Goal: Navigation & Orientation: Find specific page/section

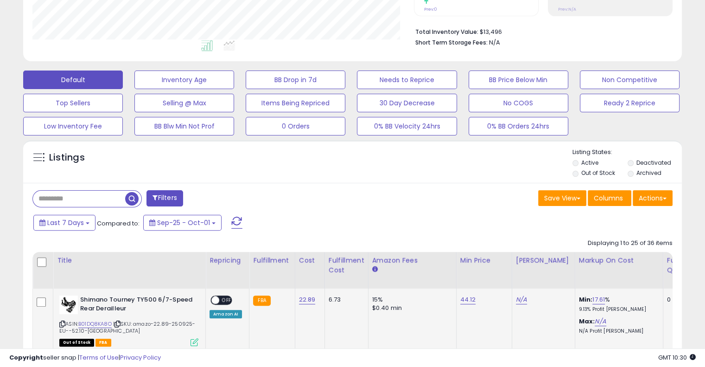
scroll to position [232, 0]
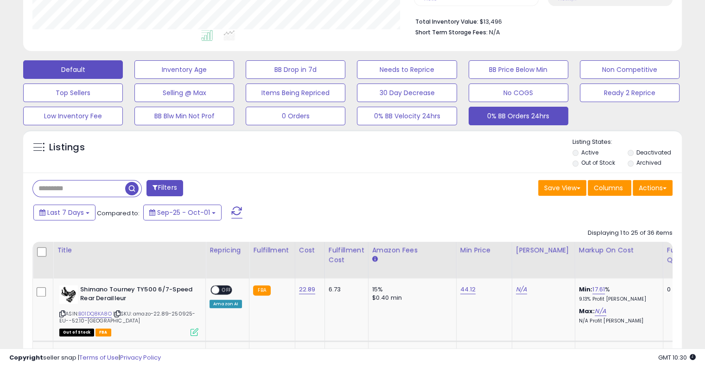
click at [521, 118] on button "0% BB Orders 24hrs" at bounding box center [519, 116] width 100 height 19
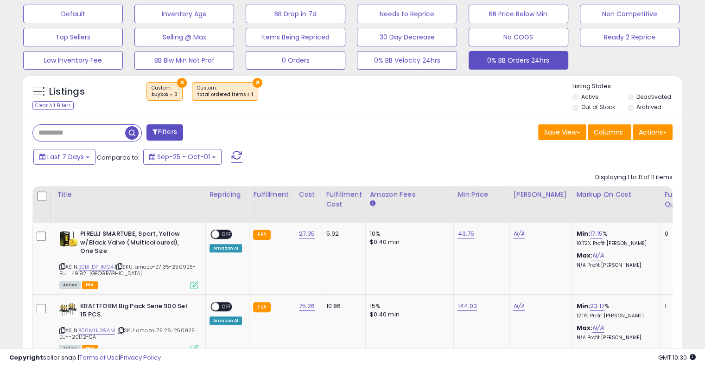
scroll to position [277, 0]
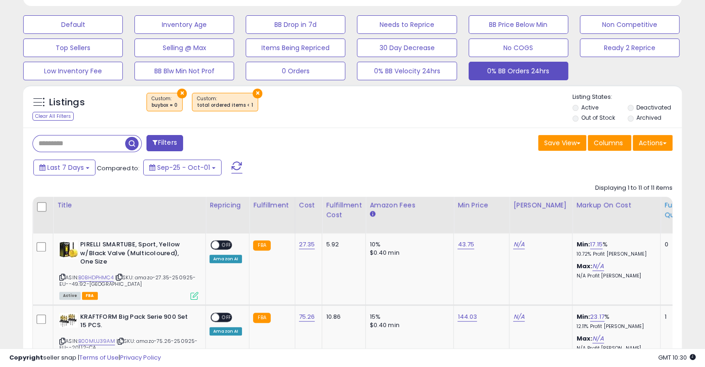
click at [668, 204] on div "Fulfillable Quantity" at bounding box center [680, 209] width 32 height 19
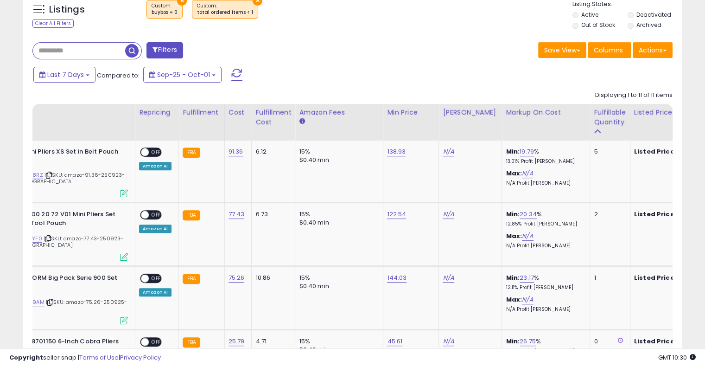
scroll to position [0, 0]
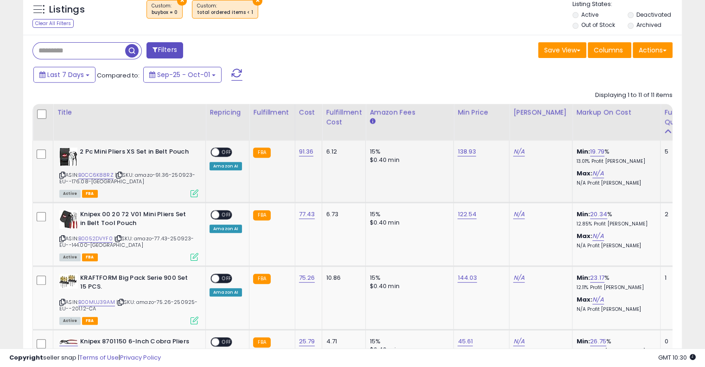
click at [216, 152] on span at bounding box center [215, 152] width 8 height 8
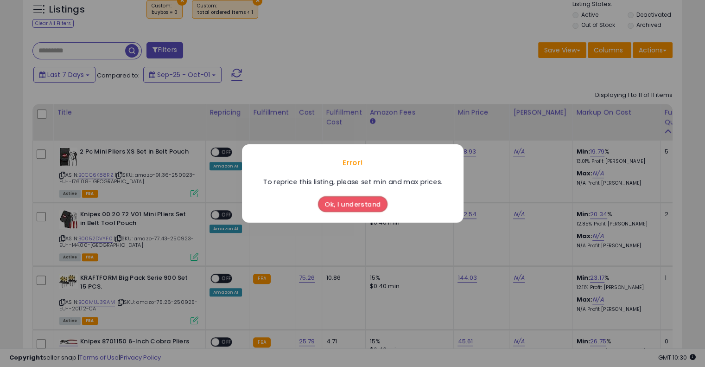
click at [355, 205] on button "Ok, I understand" at bounding box center [353, 204] width 70 height 16
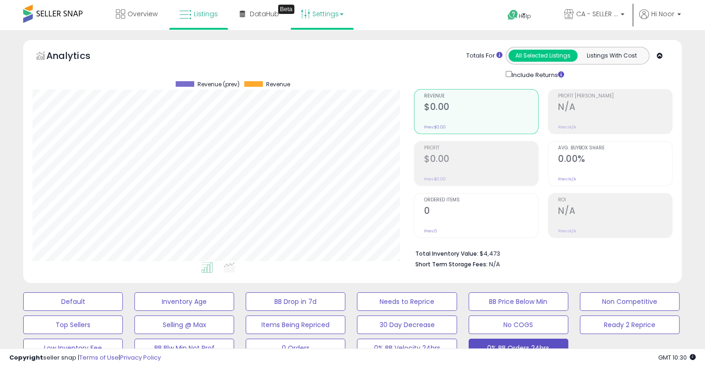
click at [327, 18] on link "Settings" at bounding box center [322, 14] width 57 height 28
click at [331, 46] on link "Store settings" at bounding box center [324, 47] width 42 height 9
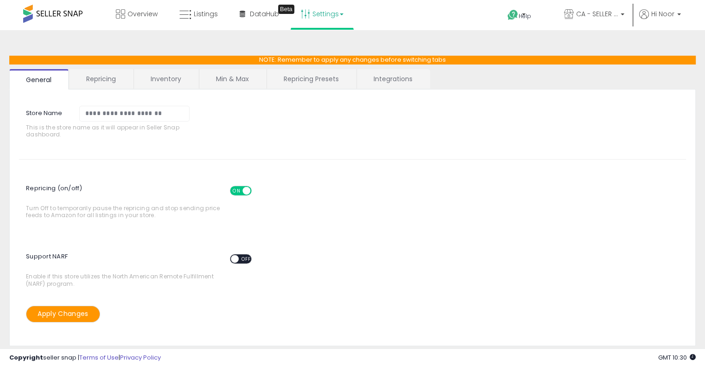
click at [84, 86] on link "Repricing" at bounding box center [101, 78] width 63 height 19
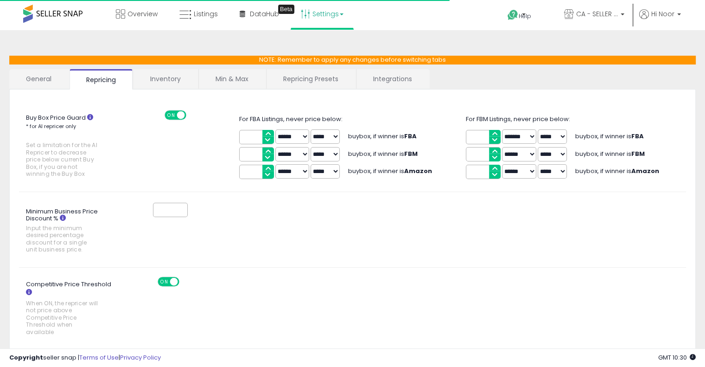
click at [161, 79] on link "Inventory" at bounding box center [165, 78] width 64 height 19
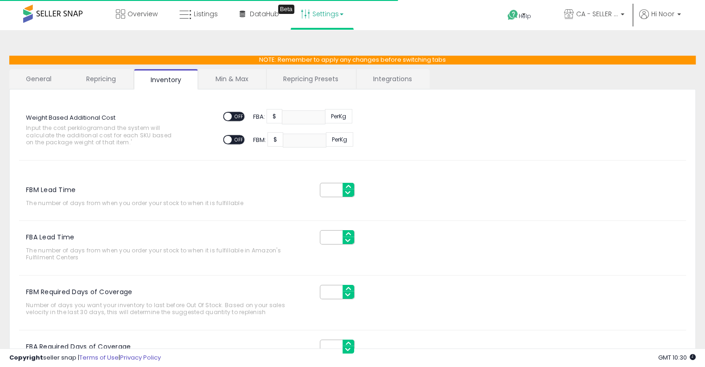
click at [272, 81] on link "Repricing Presets" at bounding box center [311, 78] width 89 height 19
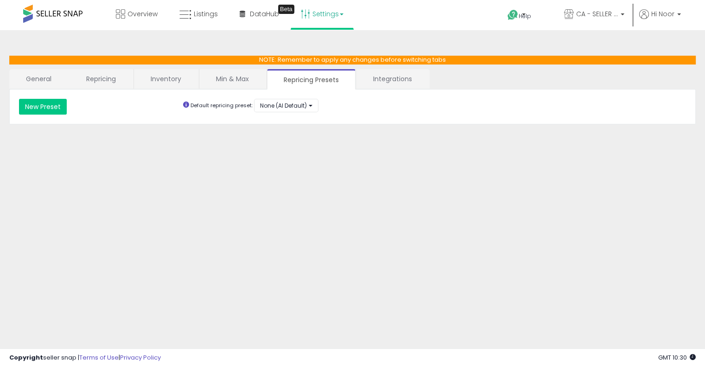
click at [351, 77] on link "Repricing Presets" at bounding box center [311, 79] width 89 height 20
click at [390, 76] on link "Integrations" at bounding box center [392, 78] width 72 height 19
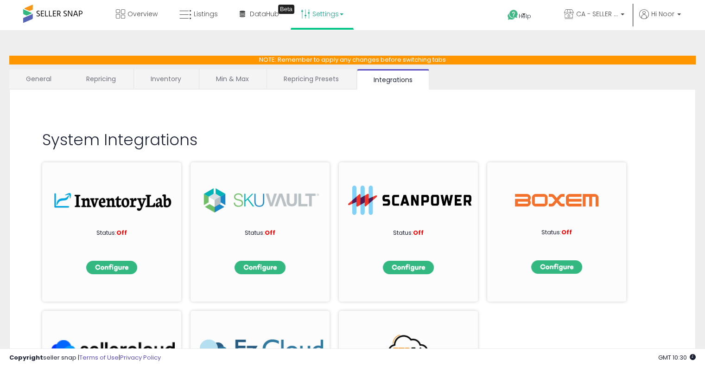
click at [226, 85] on link "Min & Max" at bounding box center [232, 78] width 66 height 19
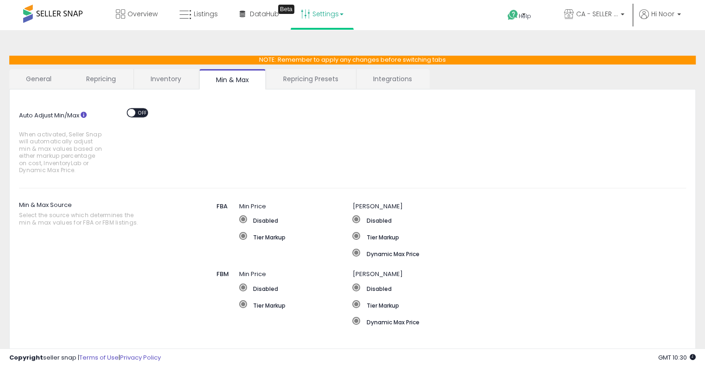
drag, startPoint x: 368, startPoint y: 77, endPoint x: 371, endPoint y: 71, distance: 6.8
click at [367, 77] on link "Integrations" at bounding box center [392, 78] width 72 height 19
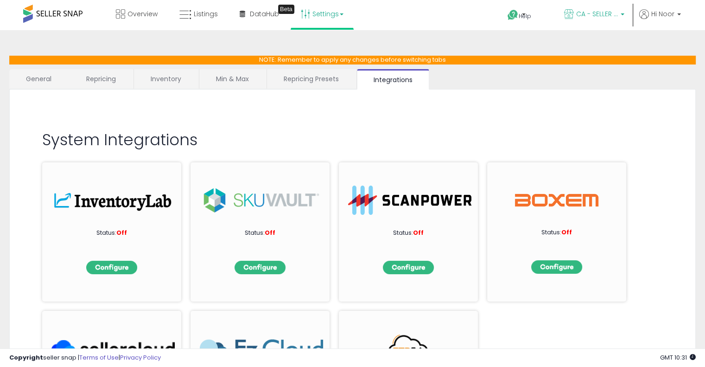
click at [621, 12] on p "CA - SELLER EXCELLENCE" at bounding box center [594, 15] width 60 height 12
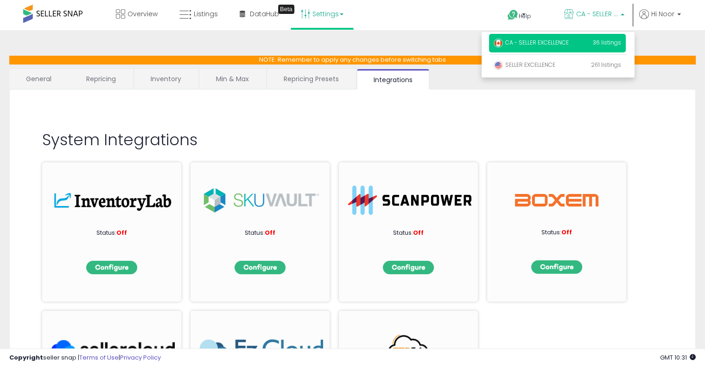
click at [343, 85] on link "Repricing Presets" at bounding box center [311, 78] width 89 height 19
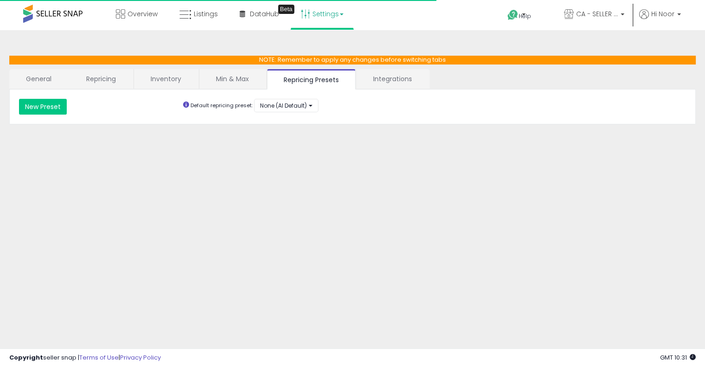
click at [51, 82] on link "General" at bounding box center [38, 78] width 59 height 19
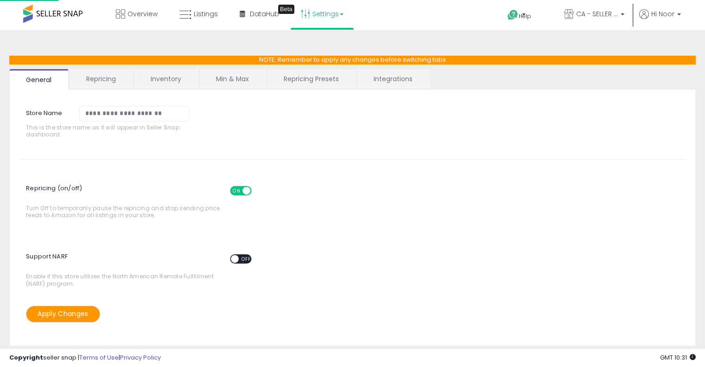
click at [137, 80] on link "Inventory" at bounding box center [166, 78] width 64 height 19
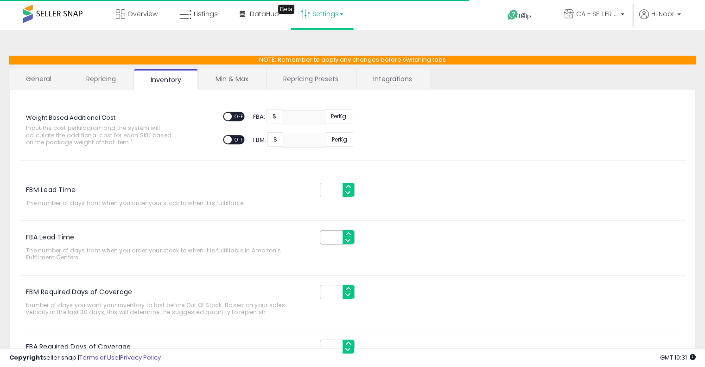
click at [216, 83] on link "Min & Max" at bounding box center [232, 78] width 66 height 19
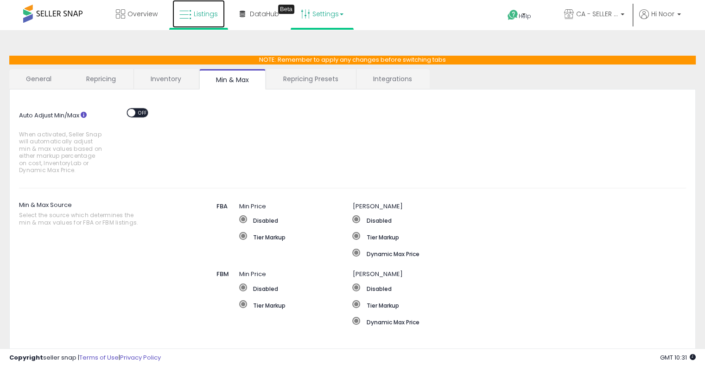
click at [203, 10] on span "Listings" at bounding box center [206, 13] width 24 height 9
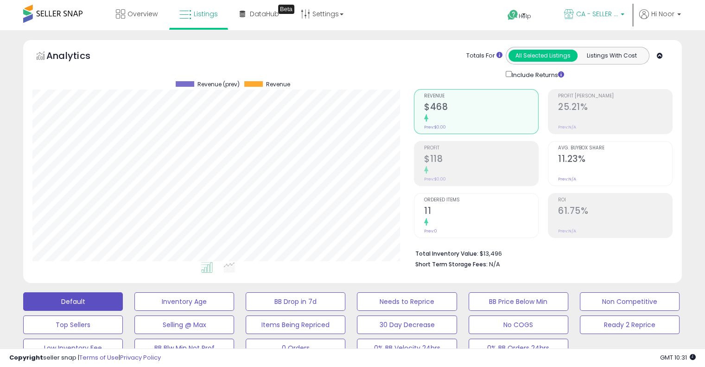
click at [616, 17] on span "CA - SELLER EXCELLENCE" at bounding box center [597, 13] width 42 height 9
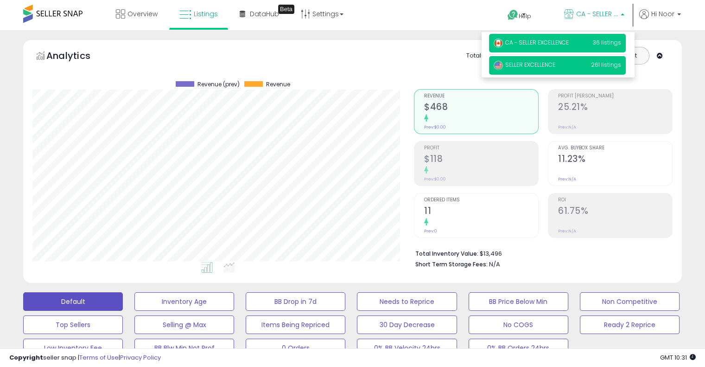
click at [575, 57] on p "SELLER EXCELLENCE 261 listings" at bounding box center [557, 65] width 137 height 19
